Goal: Transaction & Acquisition: Book appointment/travel/reservation

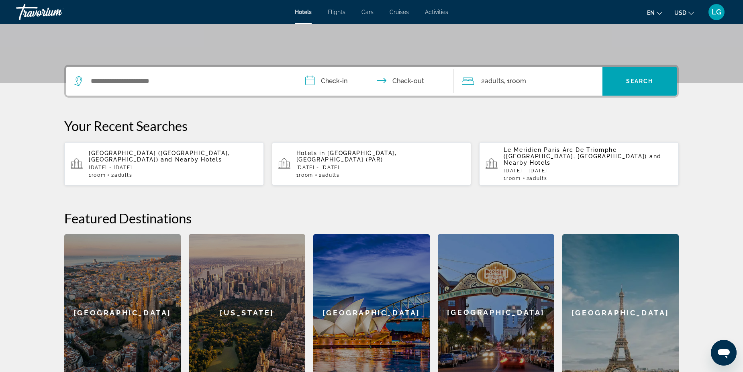
scroll to position [161, 0]
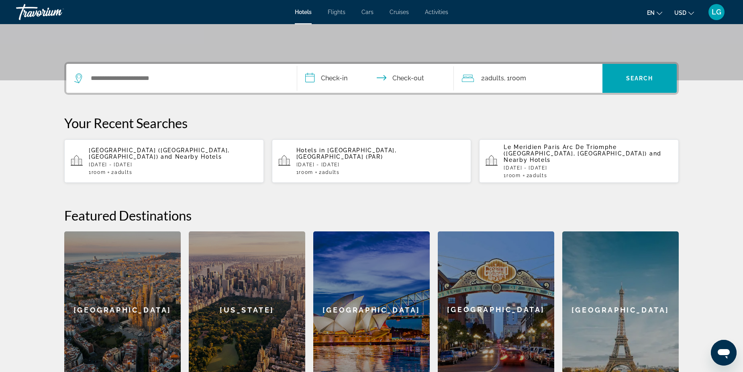
click at [170, 152] on p "[GEOGRAPHIC_DATA] ([GEOGRAPHIC_DATA], [GEOGRAPHIC_DATA]) and Nearby Hotels" at bounding box center [173, 153] width 169 height 13
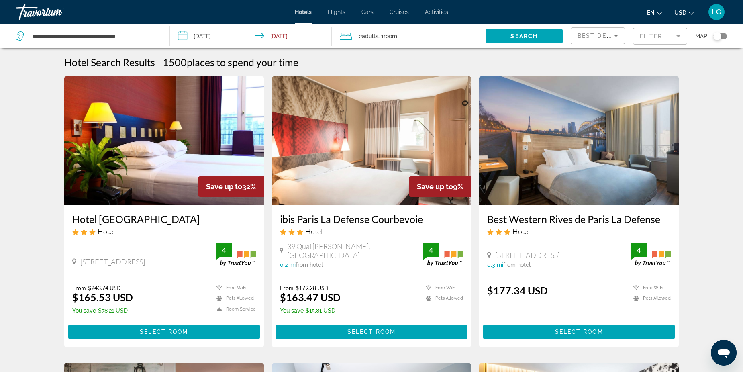
click at [130, 221] on h3 "Hotel [GEOGRAPHIC_DATA]" at bounding box center [163, 219] width 183 height 12
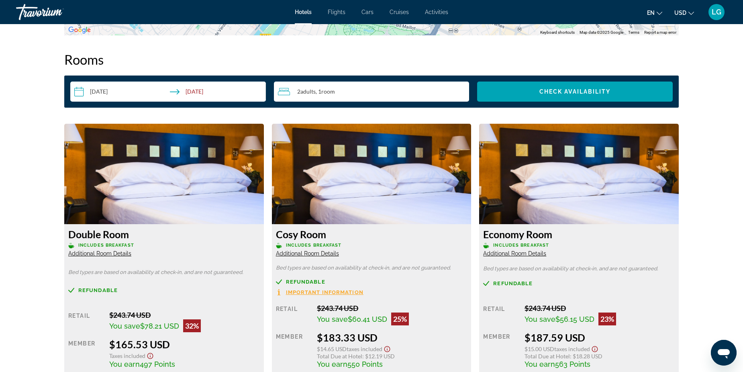
scroll to position [964, 0]
